Goal: Information Seeking & Learning: Find specific page/section

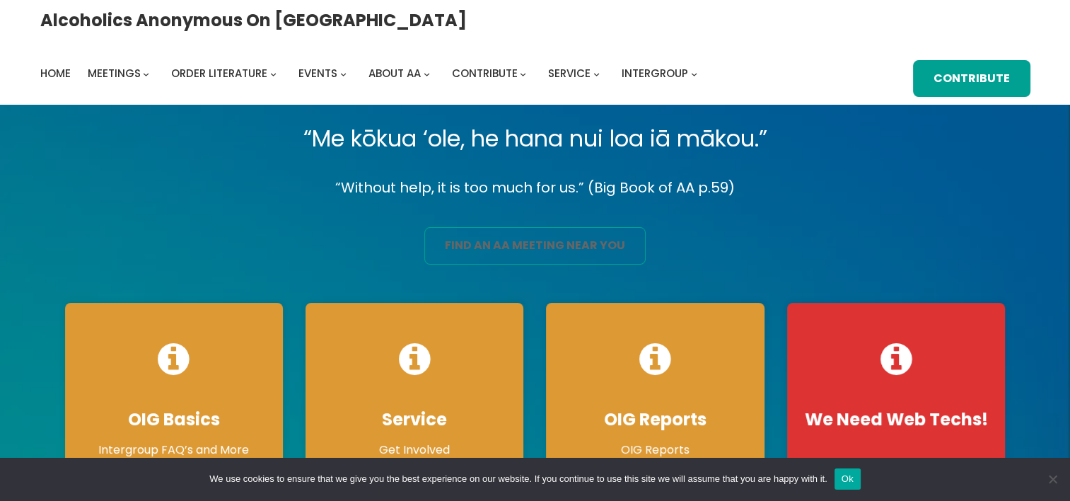
click at [540, 247] on link "find an aa meeting near you" at bounding box center [534, 245] width 221 height 37
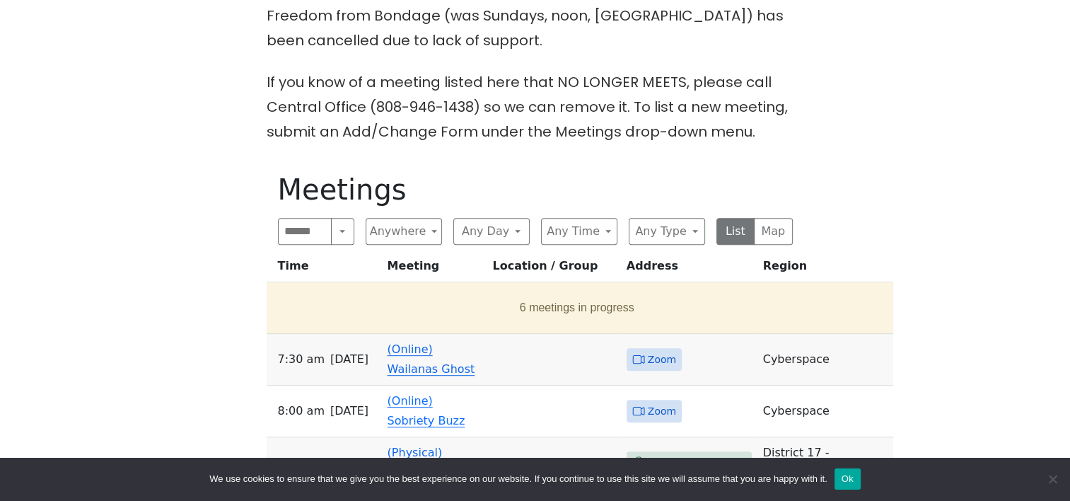
scroll to position [566, 0]
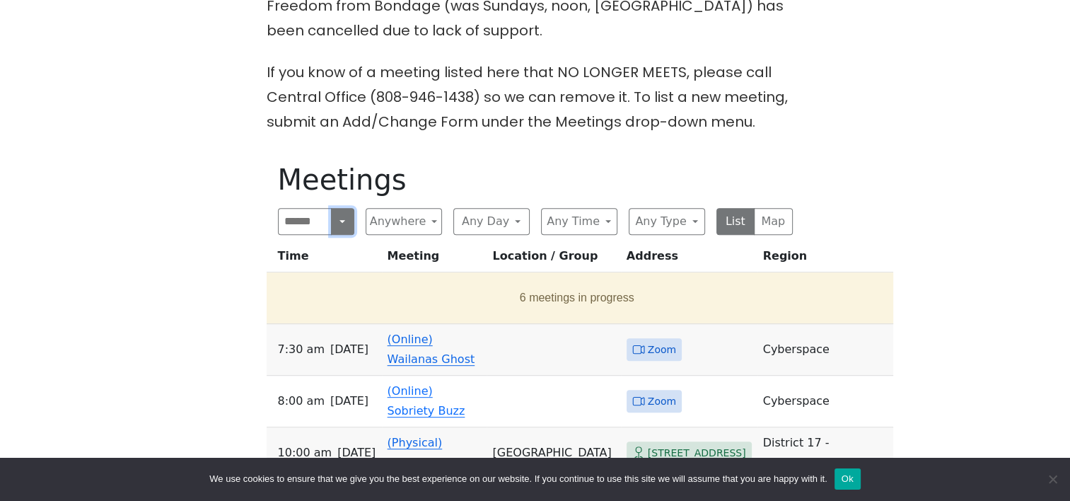
click at [339, 208] on button "Search" at bounding box center [342, 221] width 23 height 27
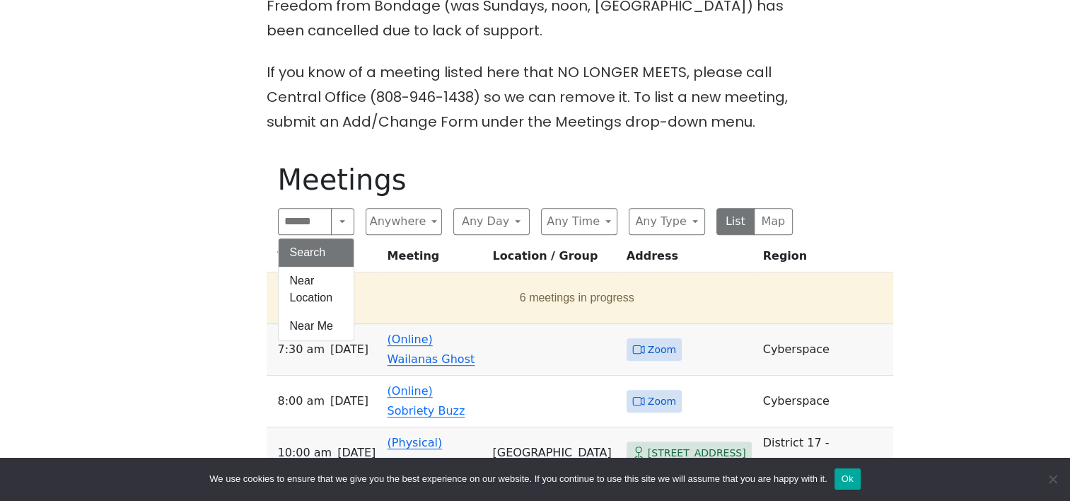
click at [249, 170] on div "The Pioneer Group (Tues, 6:30, inside the Women’s Bld. at Central Union Church)…" at bounding box center [535, 396] width 963 height 1121
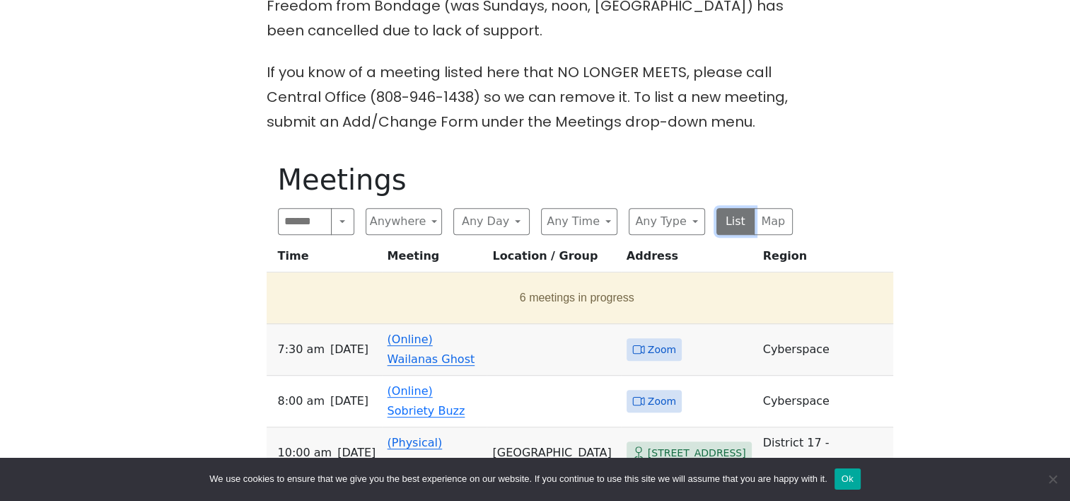
click at [738, 208] on button "List" at bounding box center [735, 221] width 39 height 27
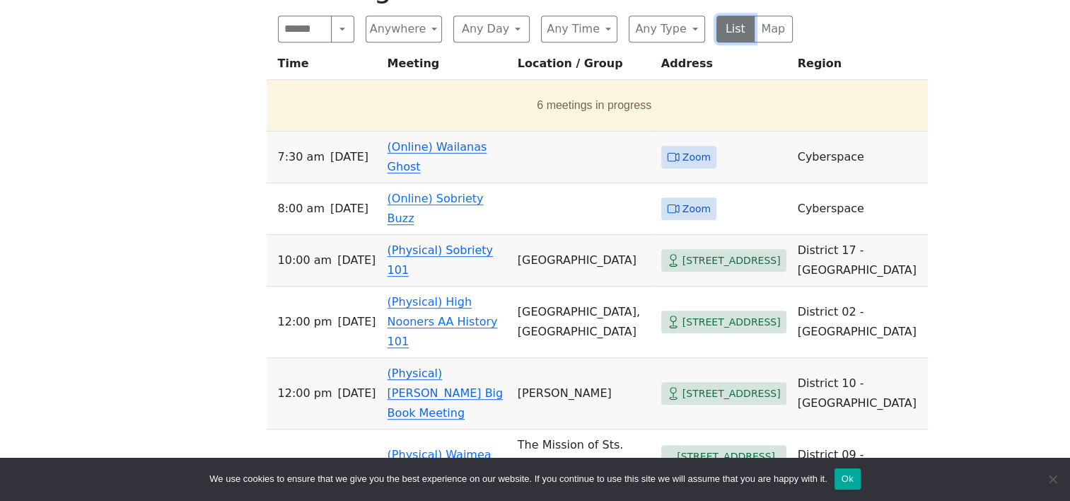
scroll to position [687, 0]
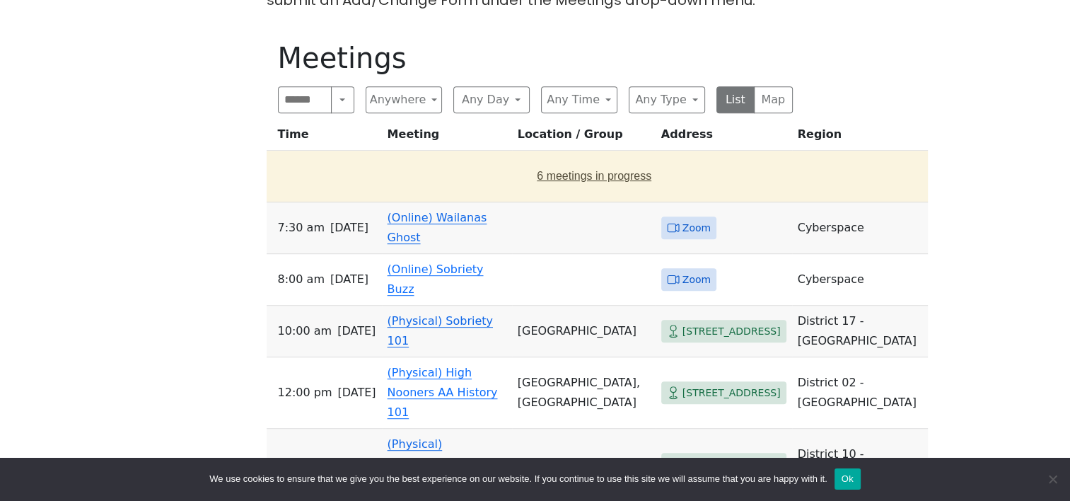
click at [519, 156] on button "6 meetings in progress" at bounding box center [594, 176] width 644 height 40
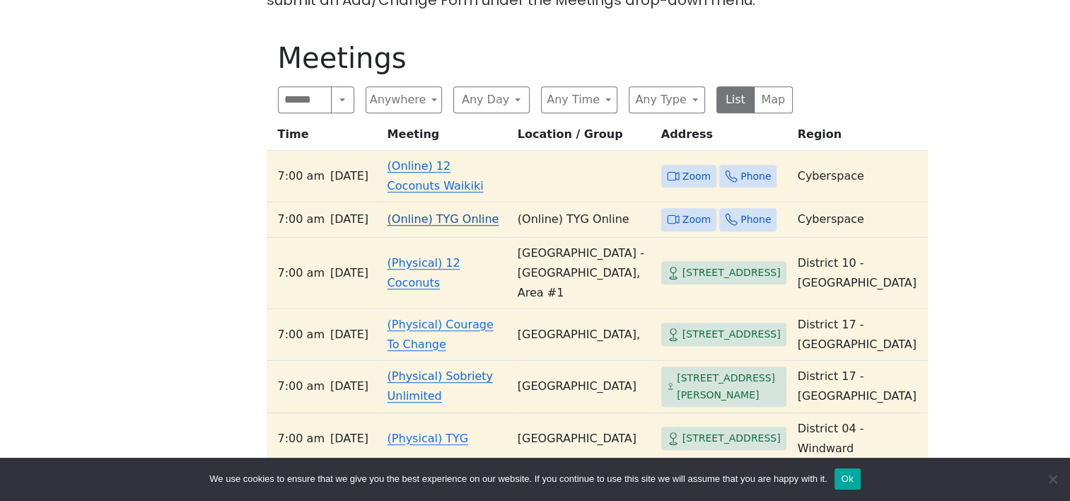
click at [330, 209] on span "Thursday" at bounding box center [349, 219] width 38 height 20
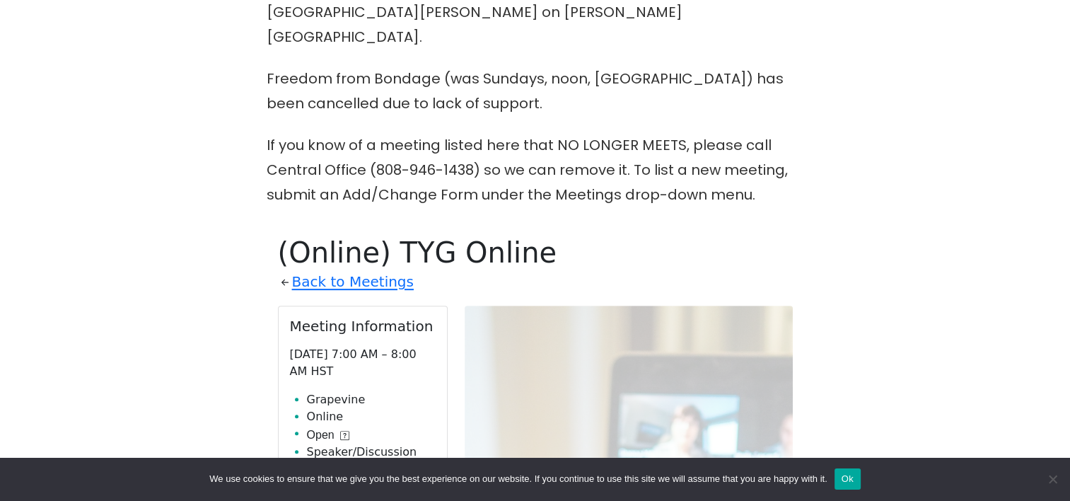
scroll to position [480, 0]
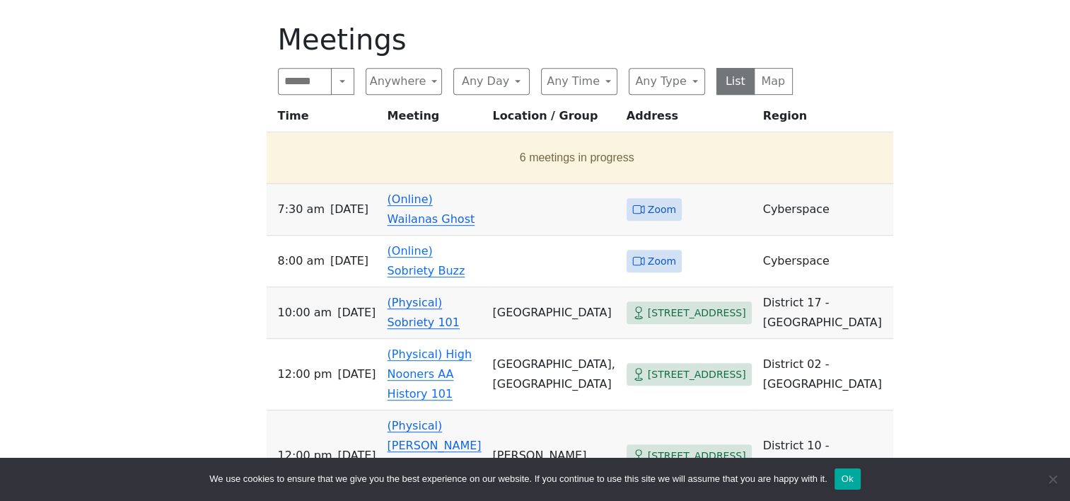
scroll to position [707, 0]
click at [518, 150] on button "6 meetings in progress" at bounding box center [576, 156] width 609 height 40
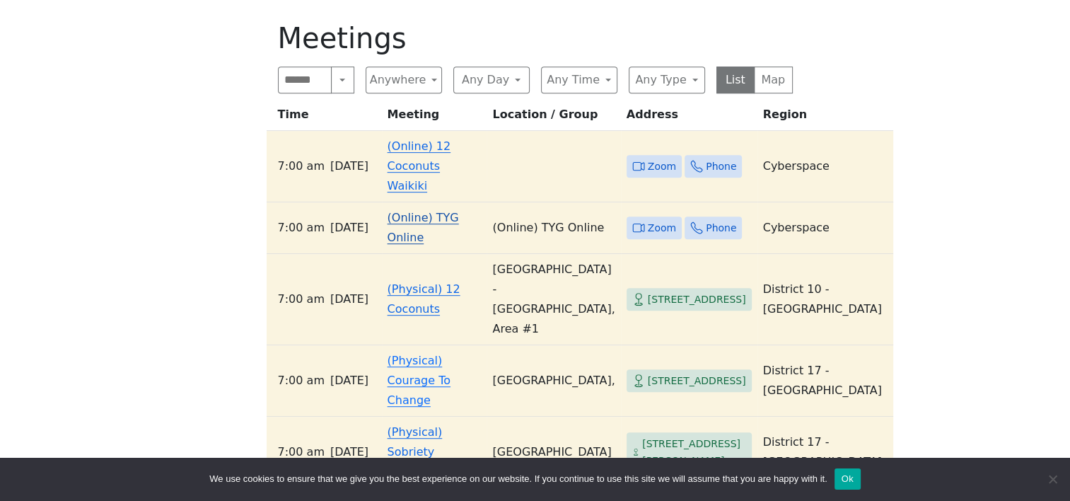
click at [347, 218] on span "Thursday" at bounding box center [349, 228] width 38 height 20
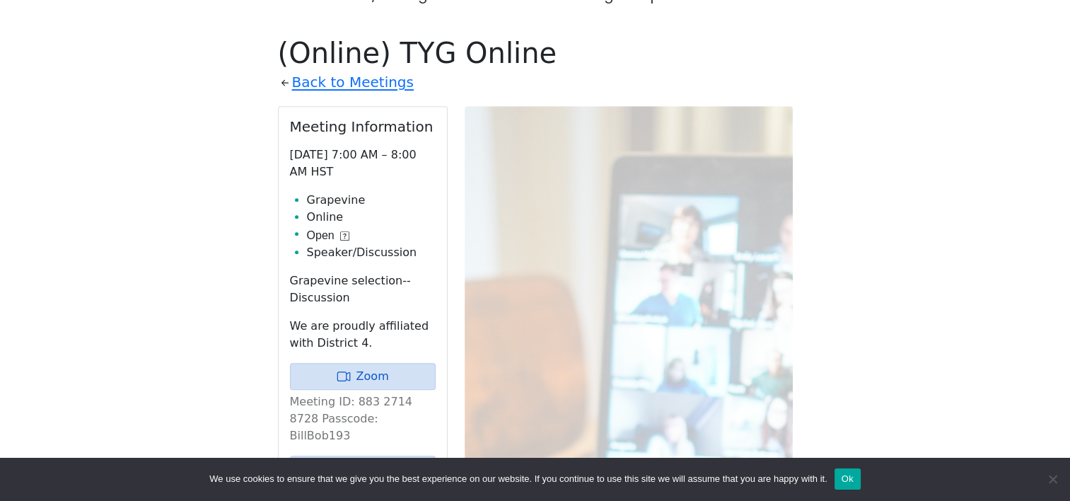
drag, startPoint x: 170, startPoint y: 334, endPoint x: 179, endPoint y: 325, distance: 13.5
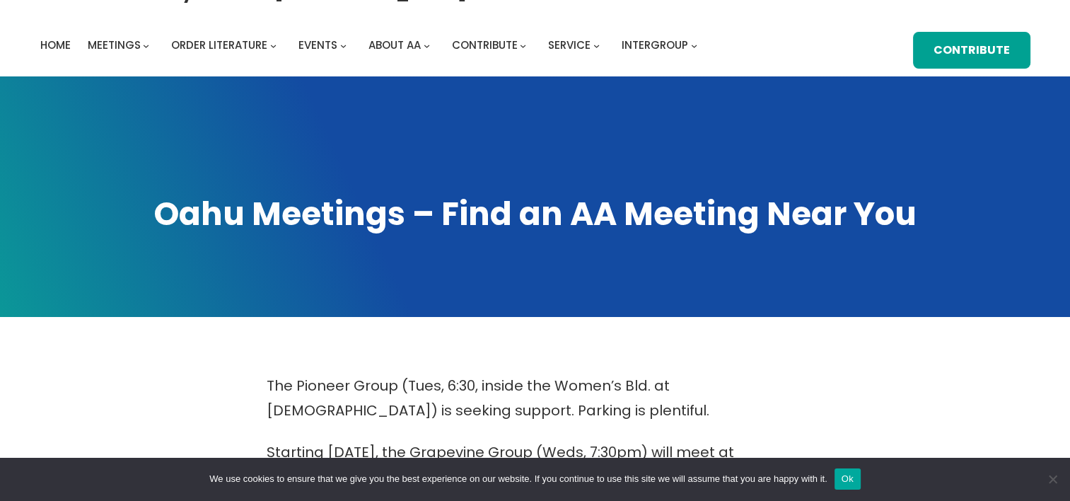
scroll to position [0, 0]
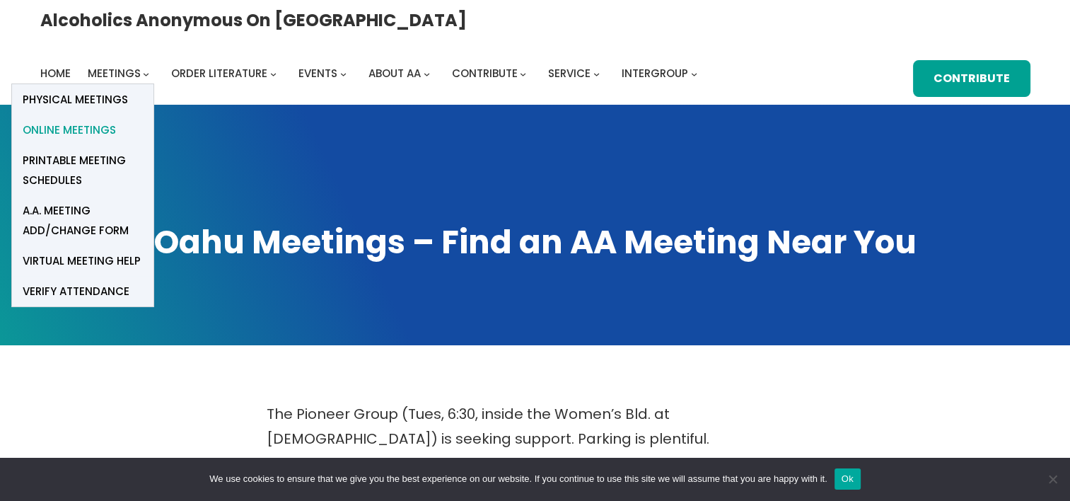
click at [116, 120] on span "Online Meetings" at bounding box center [69, 130] width 93 height 20
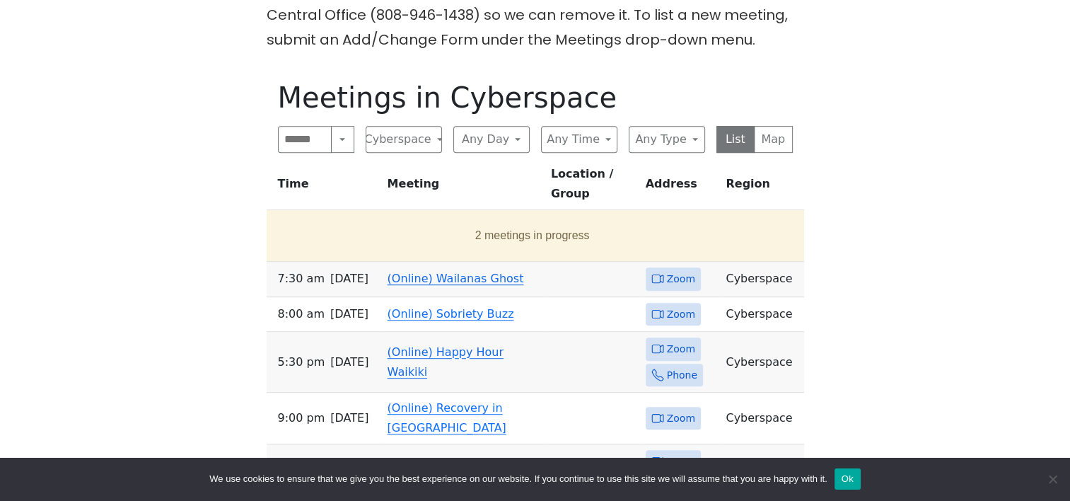
scroll to position [424, 0]
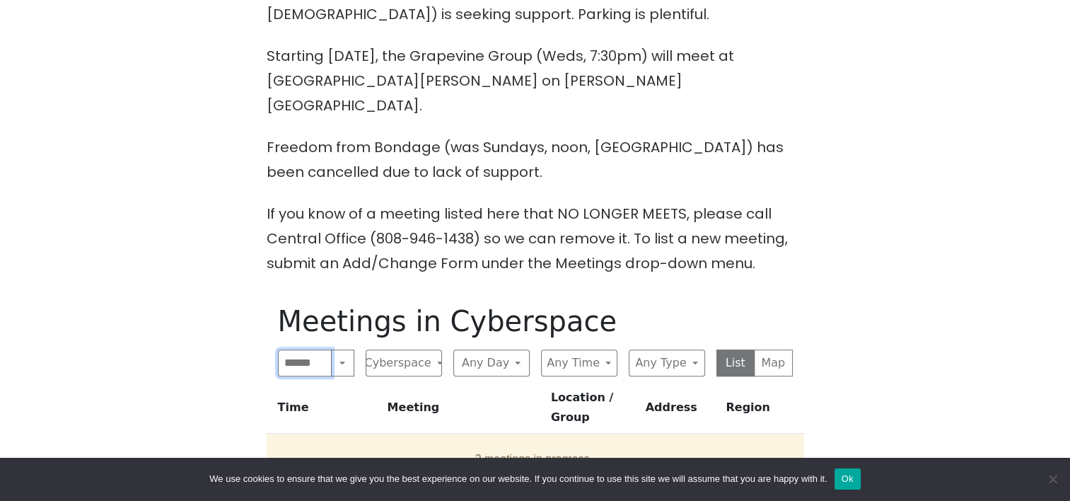
click at [312, 349] on input "Search" at bounding box center [305, 362] width 54 height 27
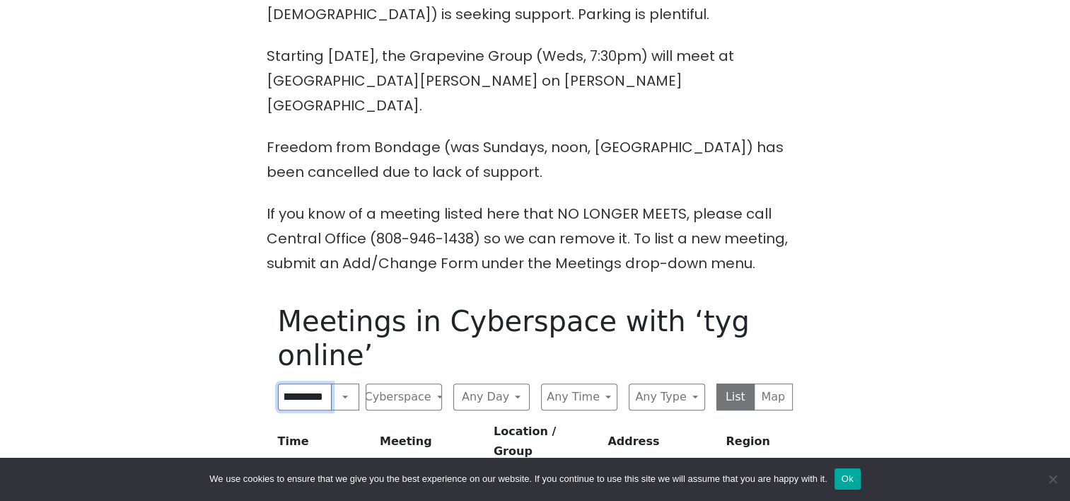
scroll to position [0, 11]
type input "**********"
click input "submit" at bounding box center [0, 0] width 0 height 0
click at [736, 383] on button "List" at bounding box center [735, 396] width 39 height 27
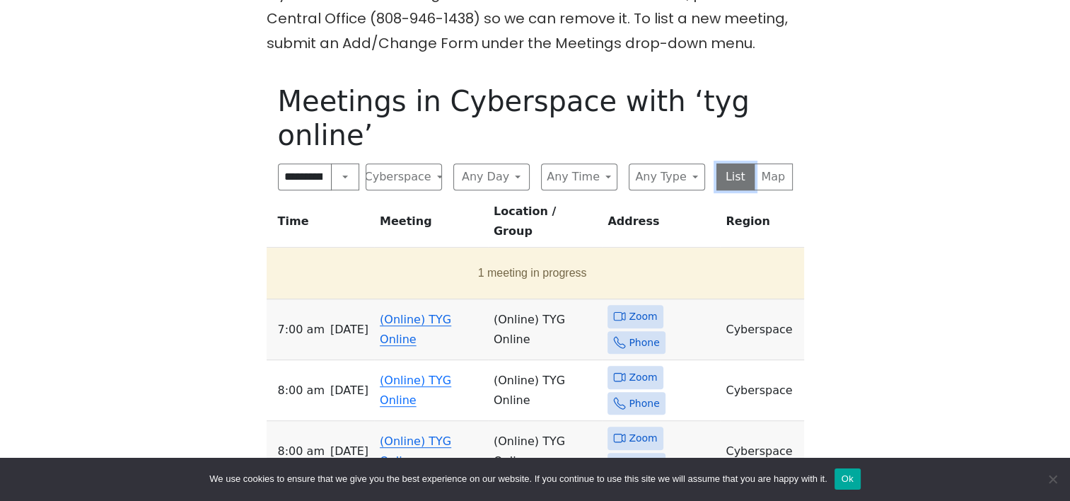
scroll to position [636, 0]
